Goal: Task Accomplishment & Management: Manage account settings

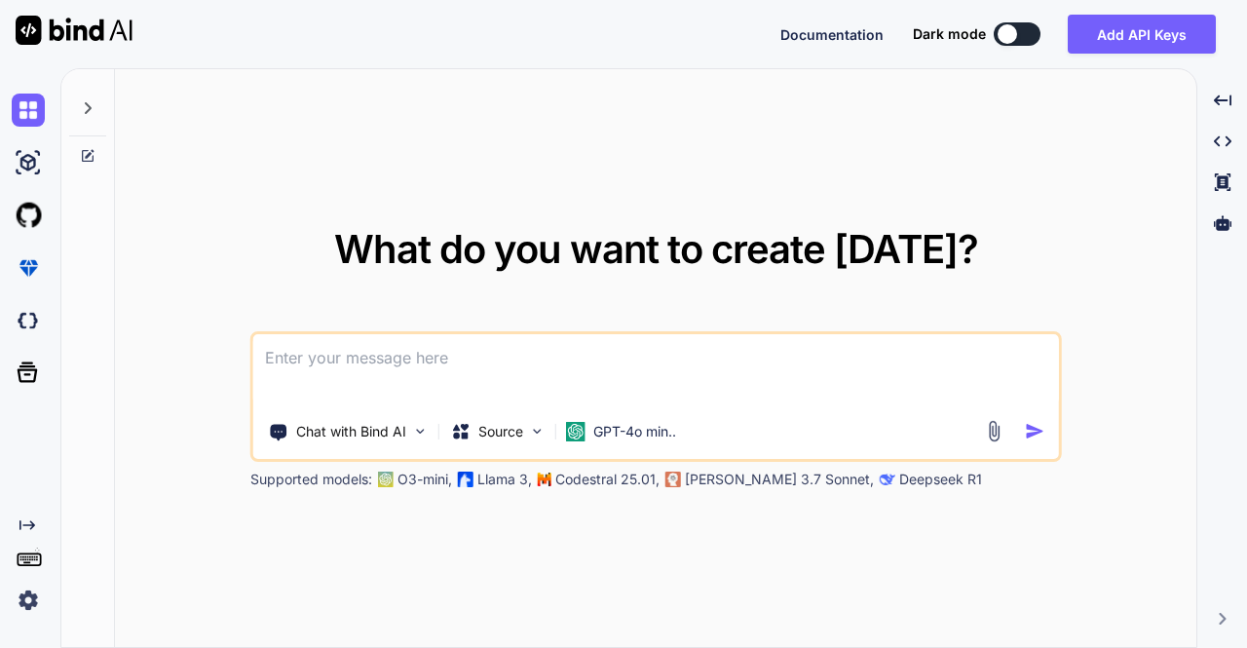
click at [23, 620] on div "Created with Pixso." at bounding box center [30, 358] width 60 height 580
click at [27, 607] on img at bounding box center [28, 599] width 33 height 33
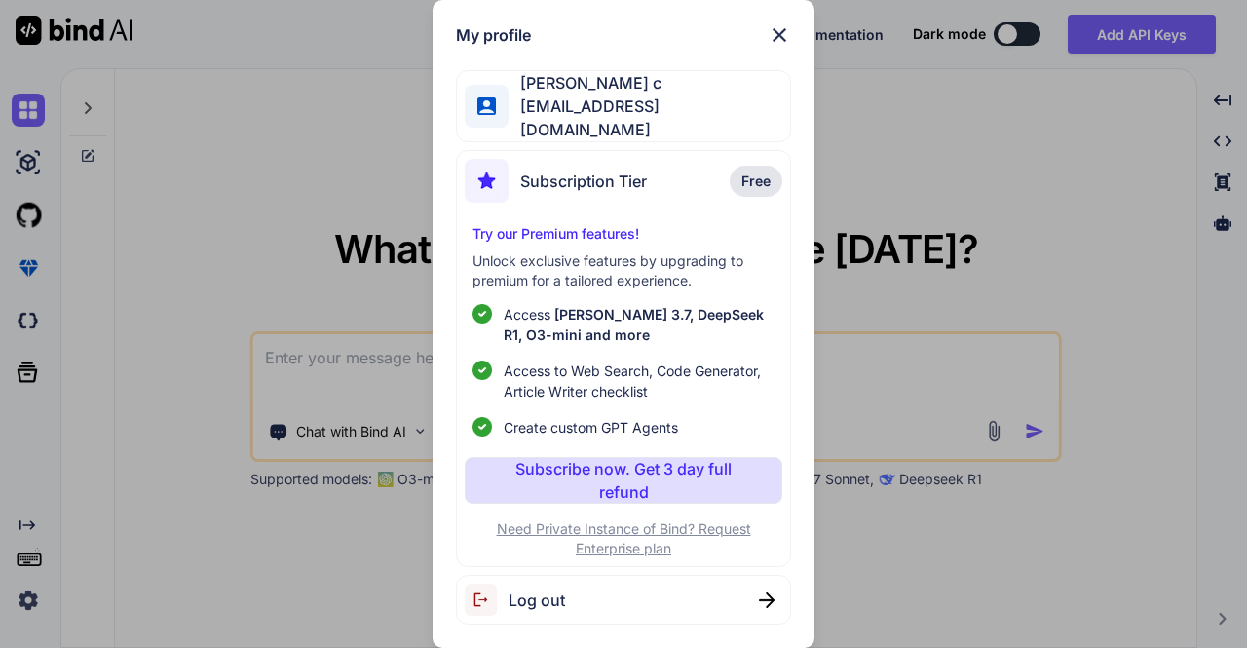
click at [581, 585] on div "Log out" at bounding box center [623, 600] width 334 height 50
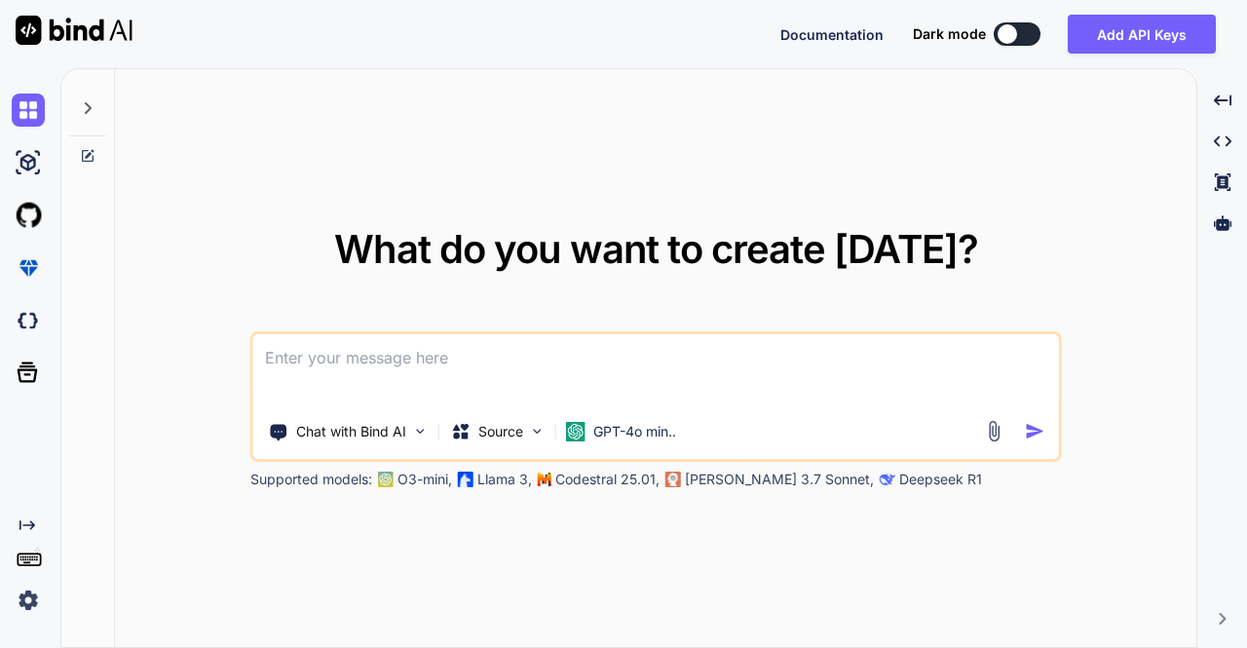
type textarea "x"
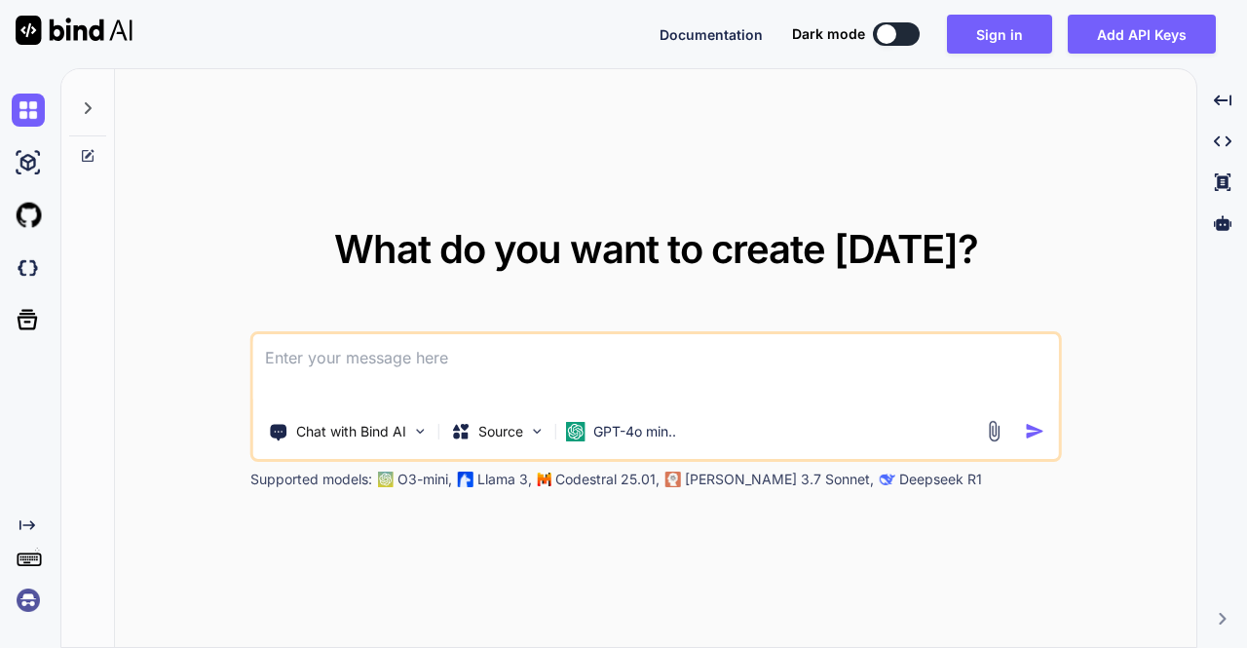
click at [33, 599] on img at bounding box center [28, 599] width 33 height 33
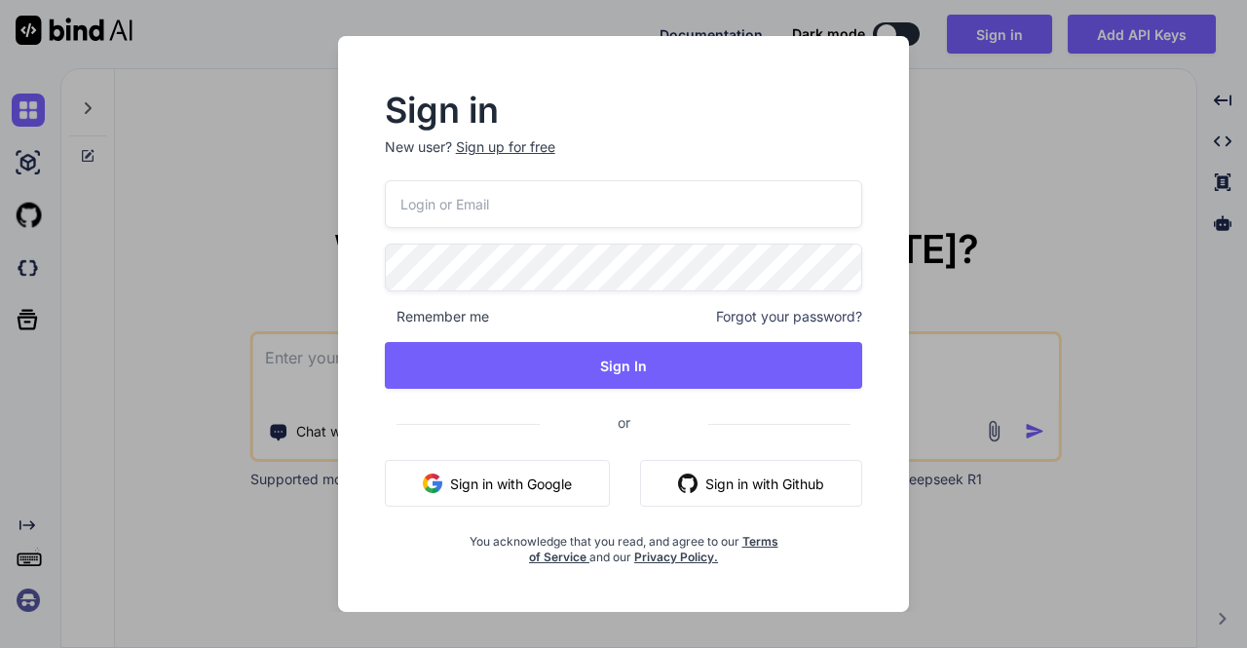
click at [507, 193] on input "email" at bounding box center [624, 204] width 478 height 48
type input "appsumo_5@yopmail.com"
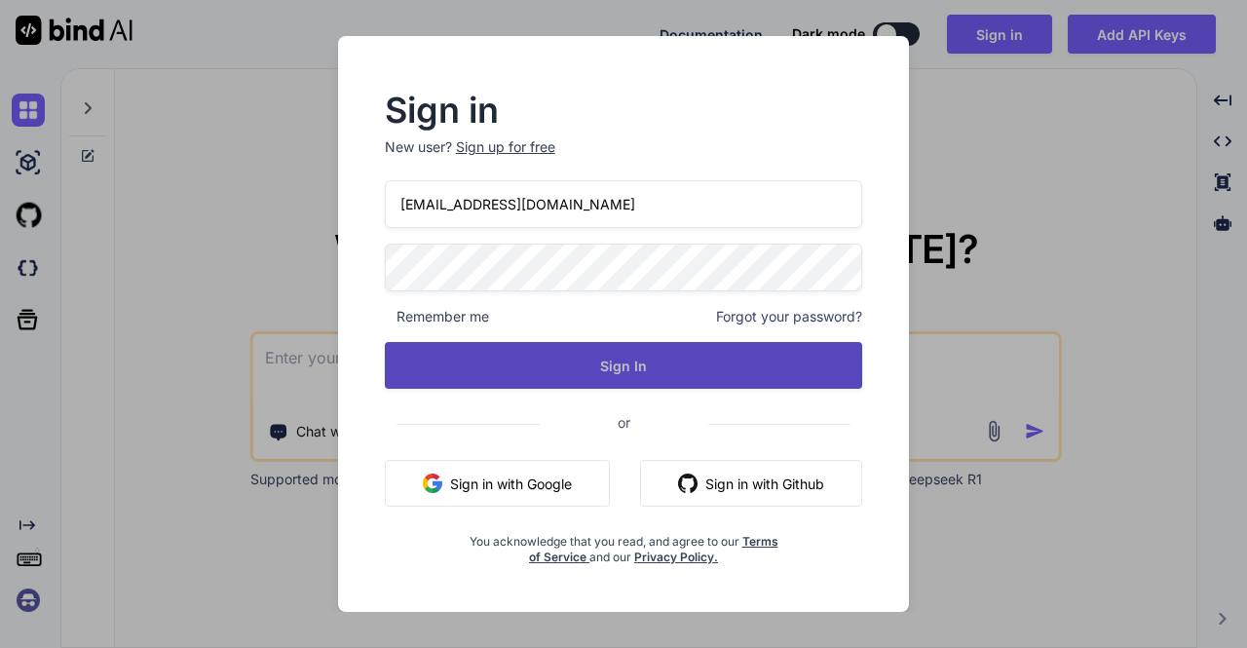
click at [620, 372] on button "Sign In" at bounding box center [624, 365] width 478 height 47
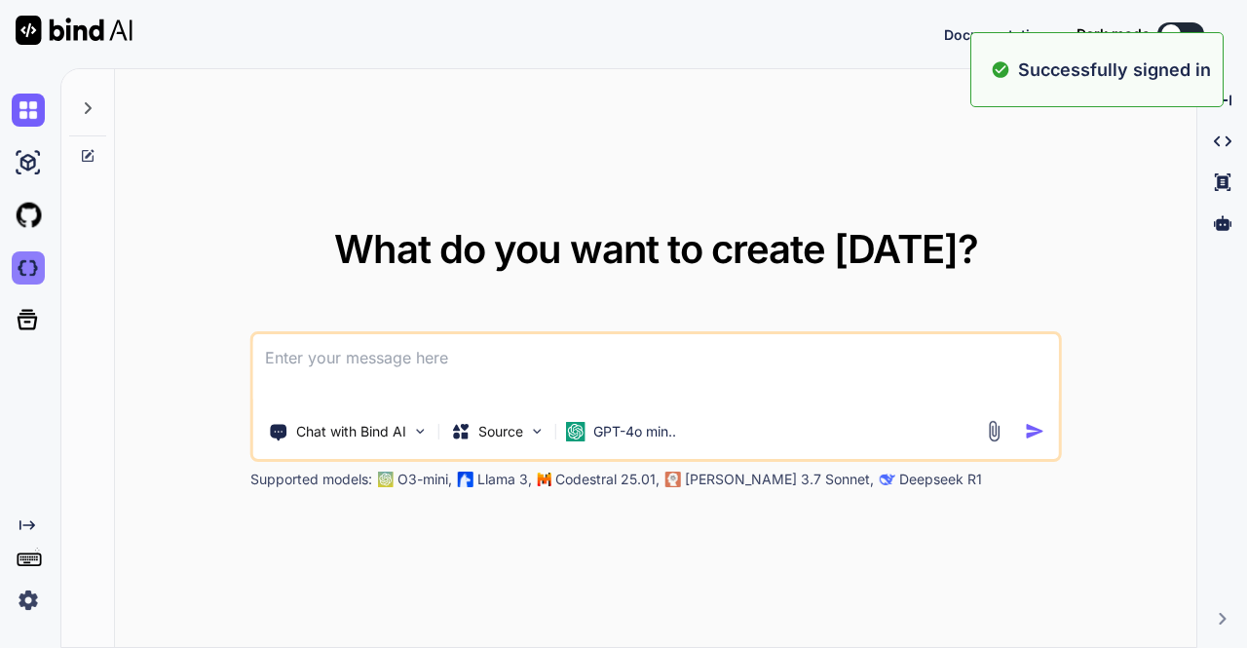
click at [38, 266] on img at bounding box center [28, 267] width 33 height 33
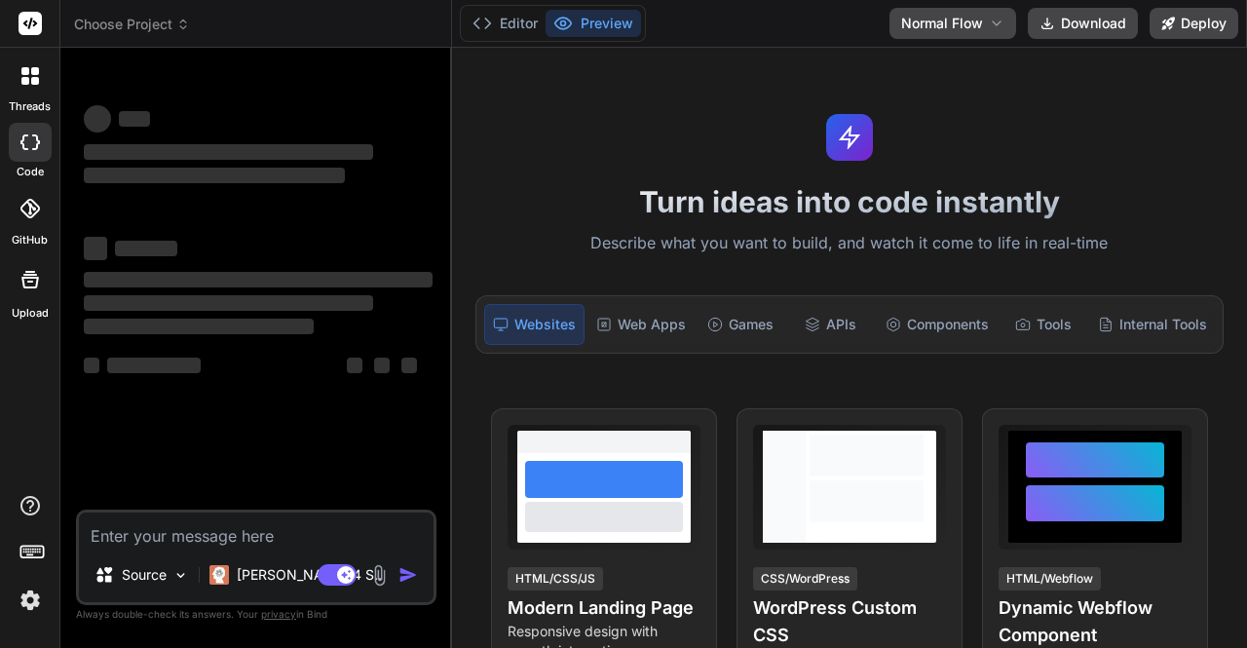
type textarea "x"
click at [838, 24] on button "Manage Teams" at bounding box center [816, 23] width 123 height 31
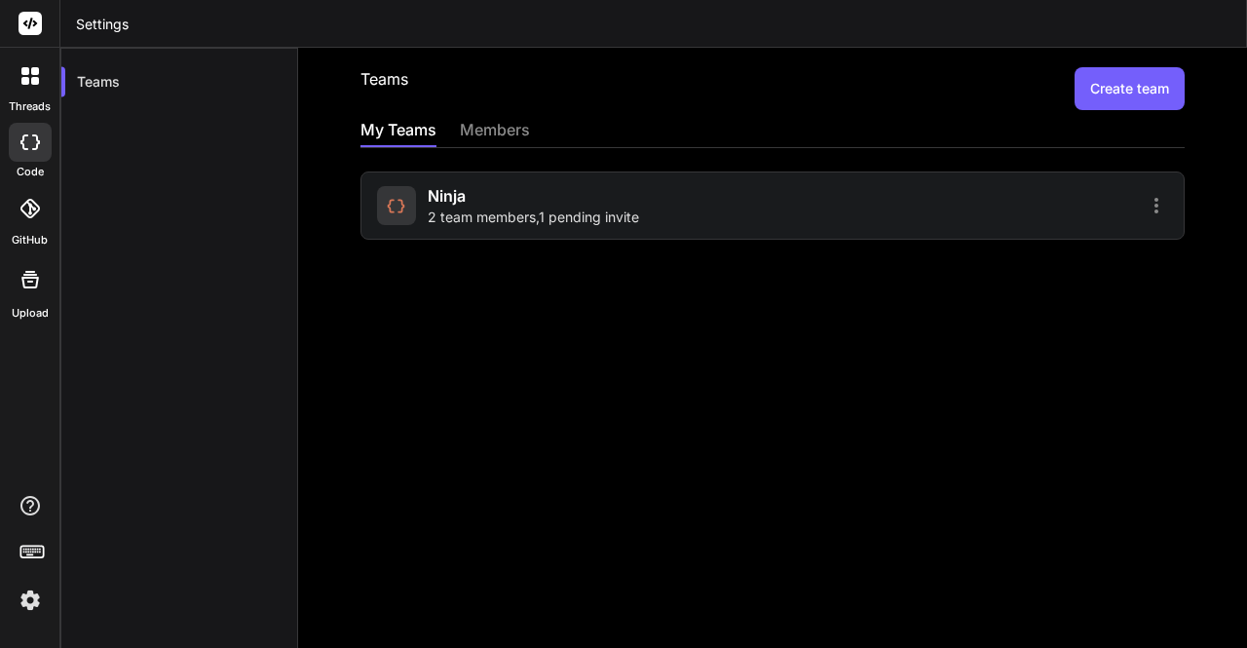
click at [558, 207] on span "2 team members , 1 pending invite" at bounding box center [533, 216] width 211 height 19
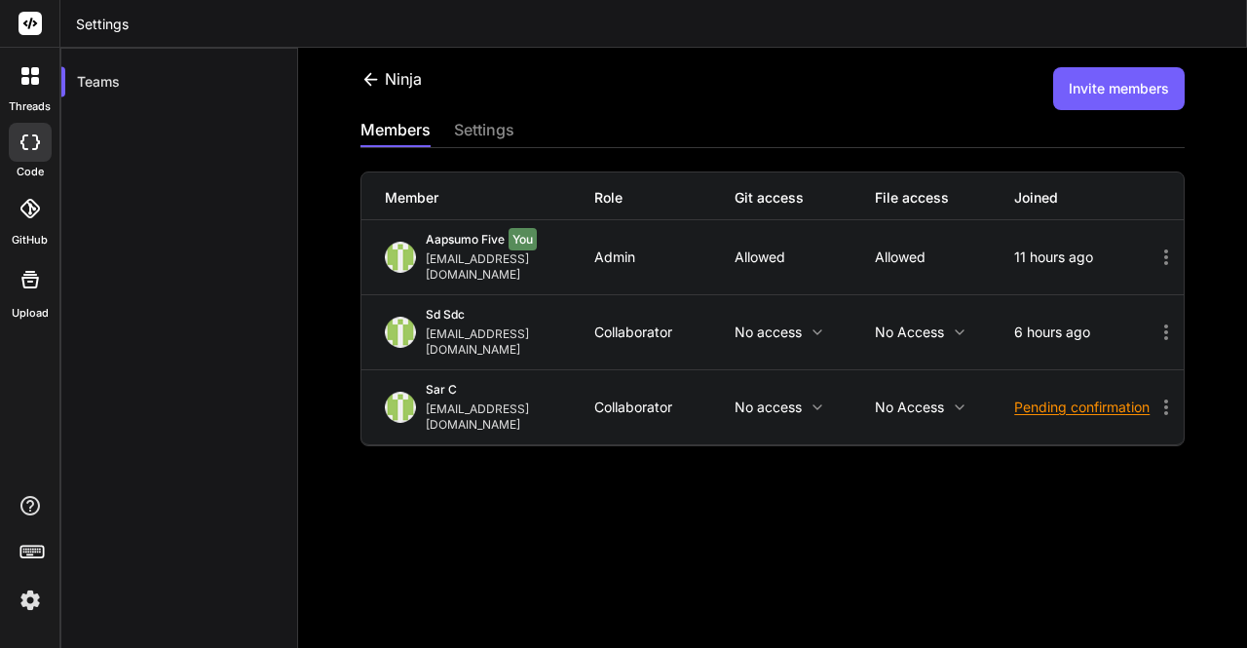
click at [1040, 397] on div "Pending confirmation" at bounding box center [1084, 406] width 140 height 19
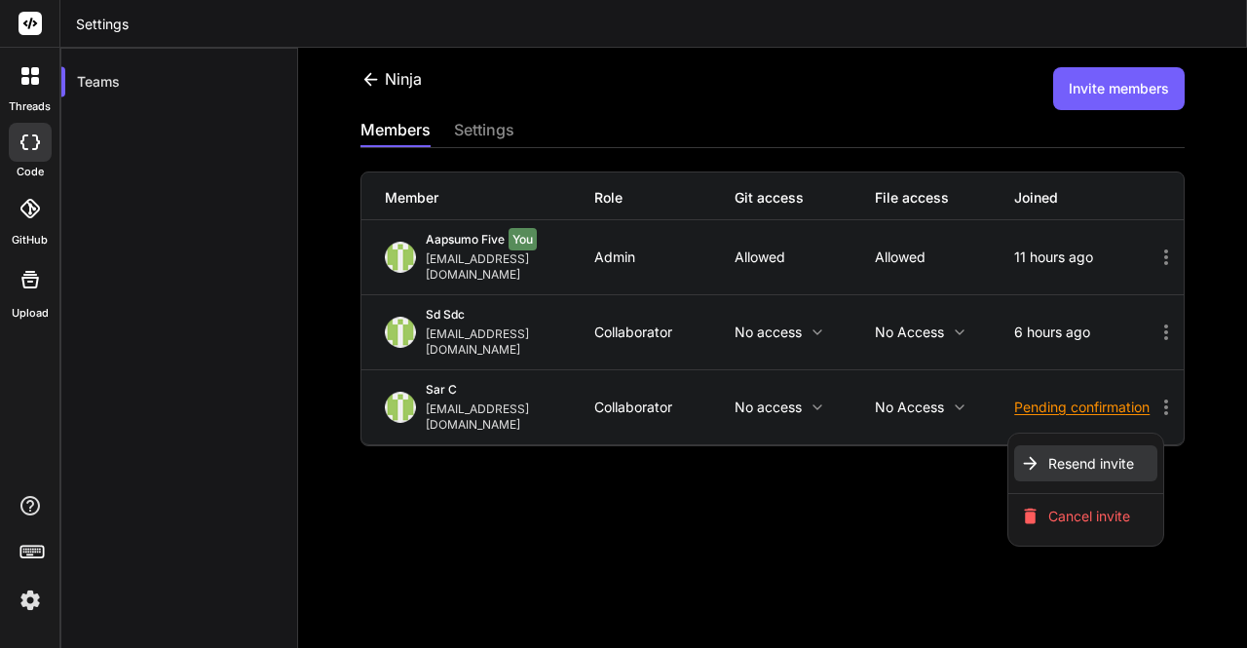
click at [1060, 445] on li "Resend invite" at bounding box center [1086, 463] width 144 height 36
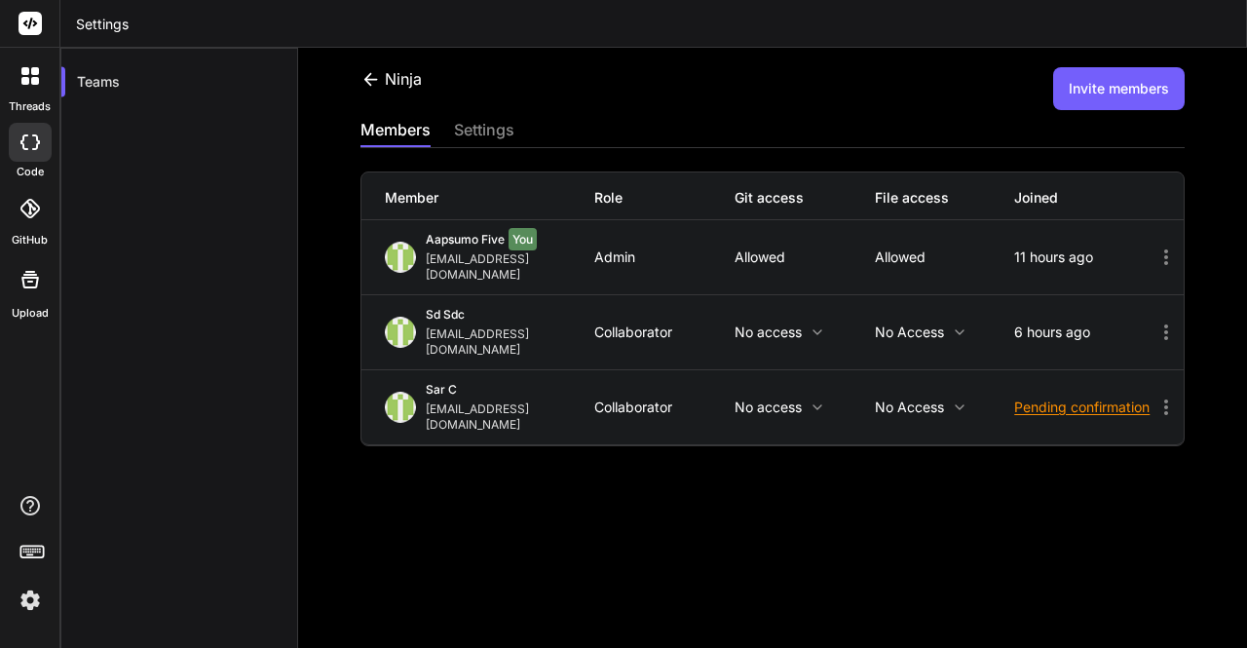
click at [909, 399] on p "No access" at bounding box center [945, 407] width 140 height 16
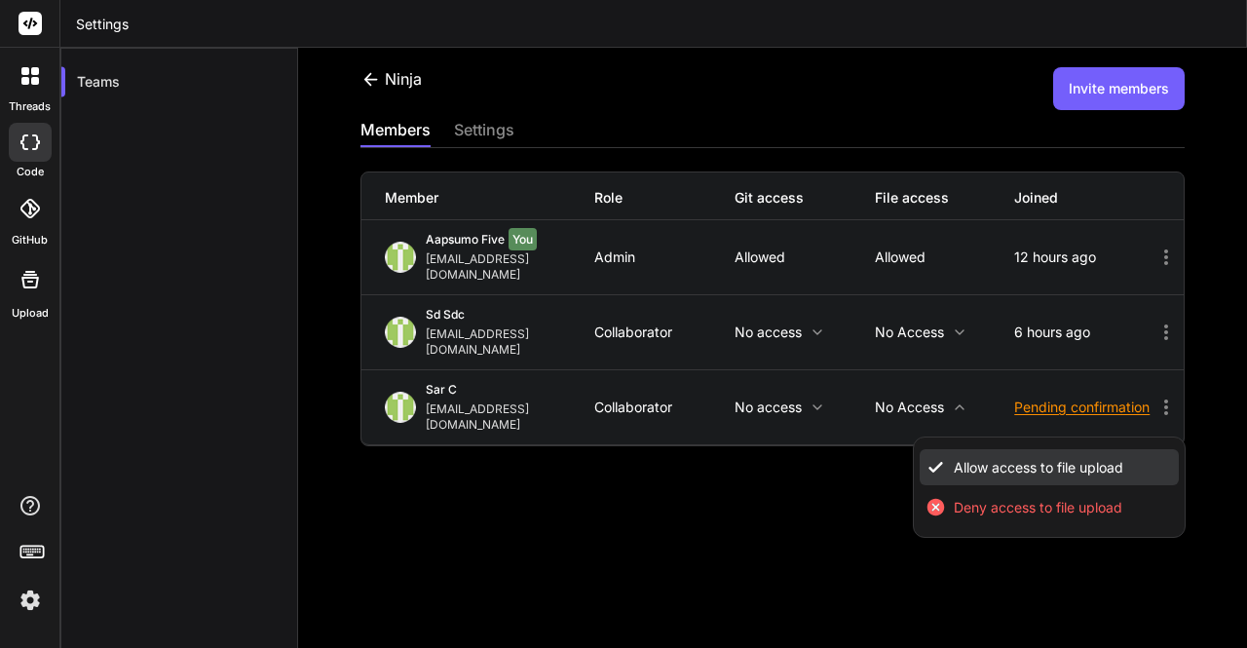
click at [957, 458] on span "Allow access to file upload" at bounding box center [1038, 467] width 169 height 19
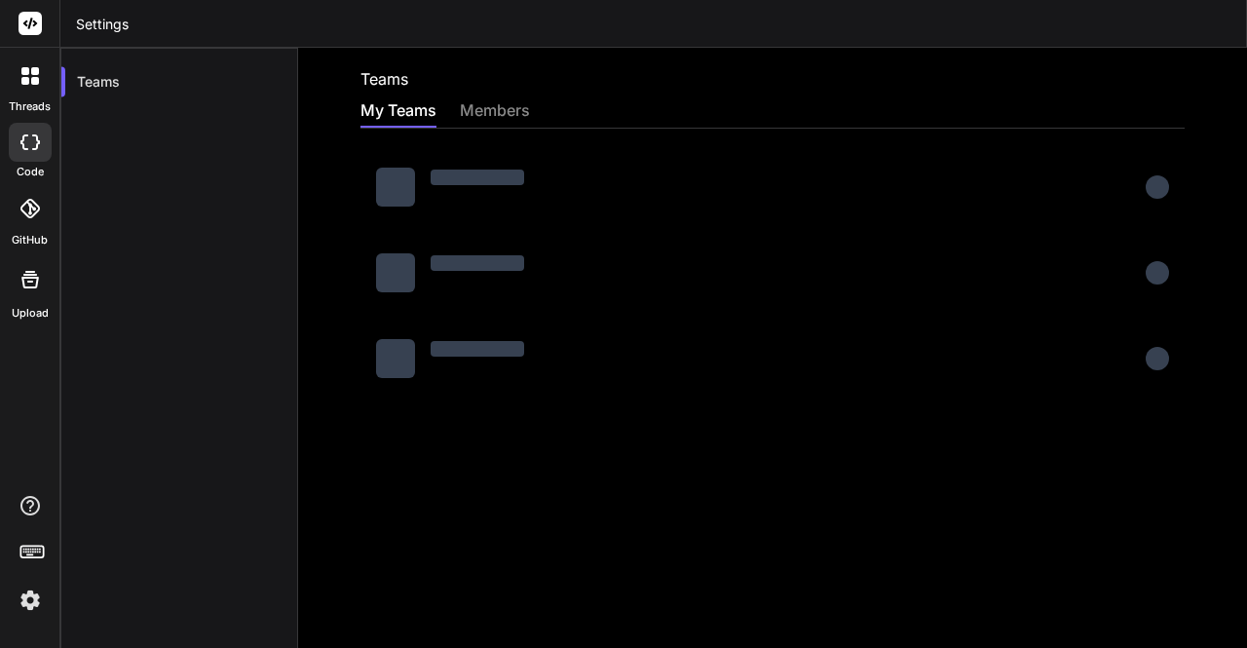
click at [34, 601] on img at bounding box center [30, 599] width 33 height 33
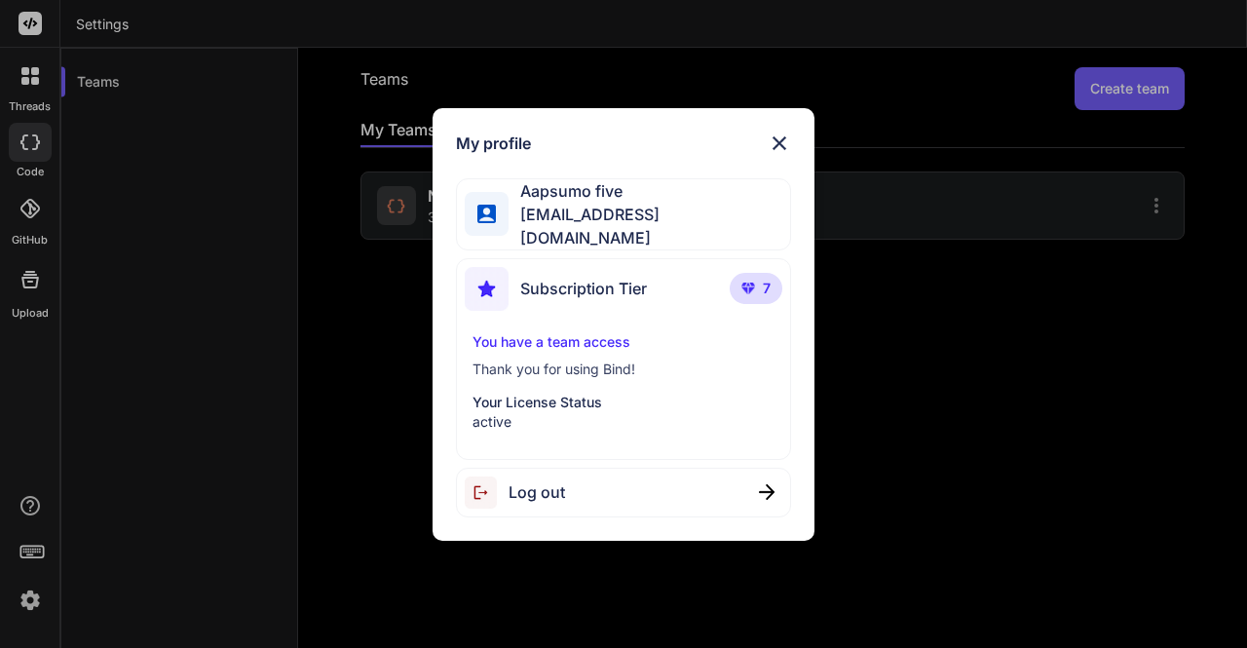
click at [603, 74] on div "My profile Aapsumo five appsumo_5@yopmail.com Subscription Tier 7 You have a te…" at bounding box center [623, 324] width 1247 height 648
